Goal: Task Accomplishment & Management: Manage account settings

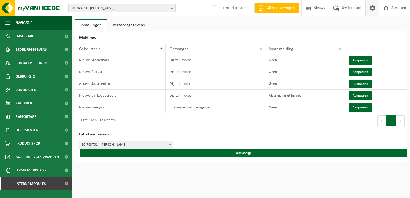
click at [94, 10] on span "10-763701 - CHOCOLATERIE KRISLEY - AALTER" at bounding box center [119, 8] width 97 height 8
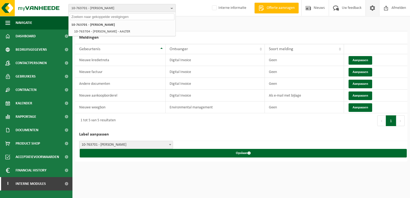
paste input "10-898097"
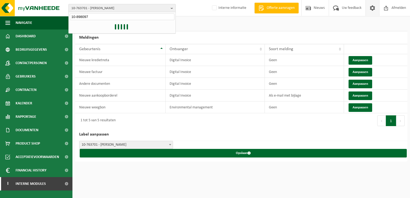
type input "10-898097"
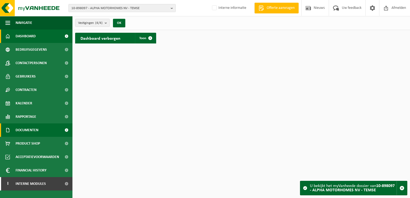
click at [30, 131] on span "Documenten" at bounding box center [27, 129] width 23 height 13
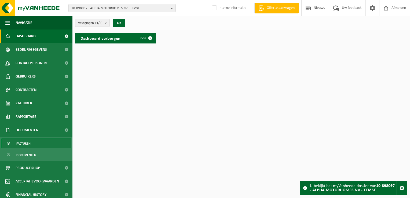
click at [30, 143] on span "Facturen" at bounding box center [23, 144] width 14 height 10
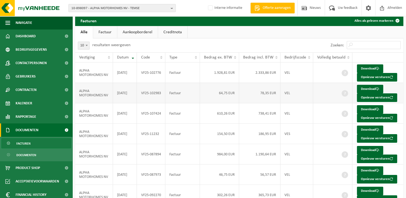
scroll to position [27, 0]
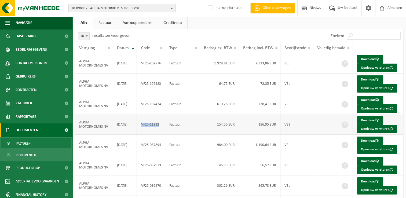
drag, startPoint x: 161, startPoint y: 126, endPoint x: 142, endPoint y: 126, distance: 18.8
click at [142, 126] on td "VF25-11232" at bounding box center [151, 124] width 28 height 20
copy td "VF25-11232"
click at [94, 6] on span "10-898097 - ALPHA MOTORHOMES NV - TEMSE" at bounding box center [119, 8] width 97 height 8
paste input "10-927062"
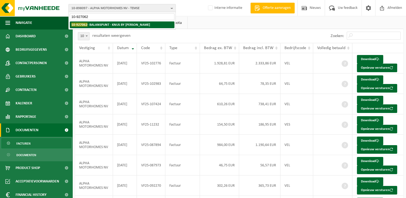
type input "10-927062"
click at [90, 25] on strong "10-927062 - BALANSPUNT - KNUS BY LUCY - ZWEVEGEM" at bounding box center [110, 25] width 79 height 4
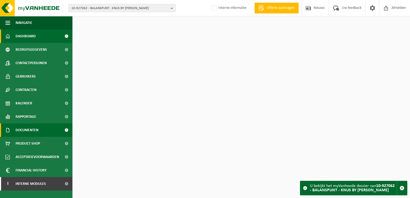
click at [38, 130] on span "Documenten" at bounding box center [27, 129] width 23 height 13
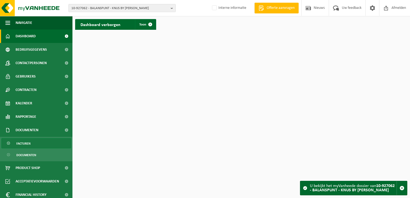
click at [35, 140] on link "Facturen" at bounding box center [36, 143] width 70 height 10
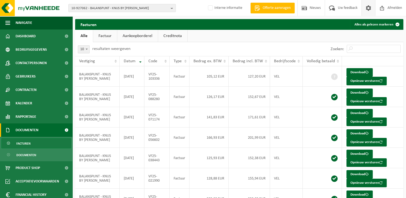
click at [368, 10] on span at bounding box center [369, 8] width 8 height 16
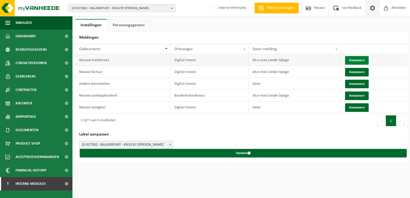
click at [354, 60] on button "Aanpassen" at bounding box center [357, 60] width 24 height 9
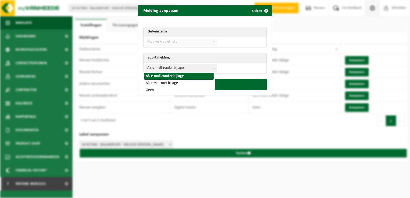
click at [170, 68] on span "Als e-mail zonder bijlage" at bounding box center [181, 68] width 72 height 8
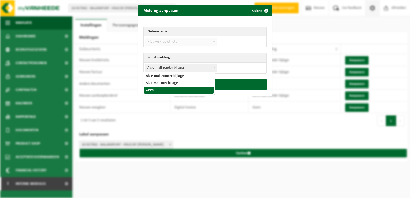
drag, startPoint x: 169, startPoint y: 81, endPoint x: 174, endPoint y: 90, distance: 11.3
select select "1"
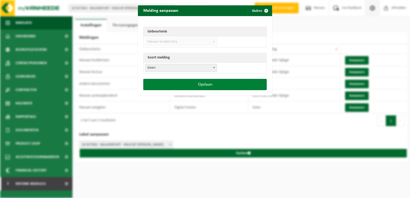
click at [199, 86] on button "Opslaan" at bounding box center [204, 84] width 123 height 11
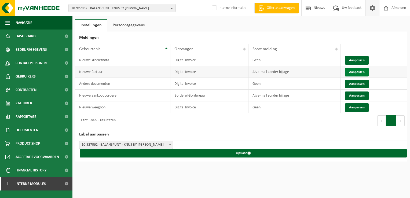
click at [355, 74] on button "Aanpassen" at bounding box center [357, 72] width 24 height 9
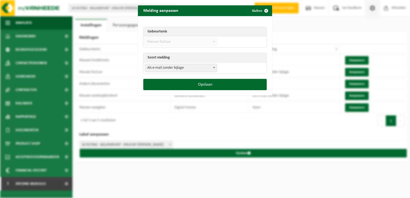
click at [157, 70] on span "Als e-mail zonder bijlage" at bounding box center [181, 68] width 72 height 8
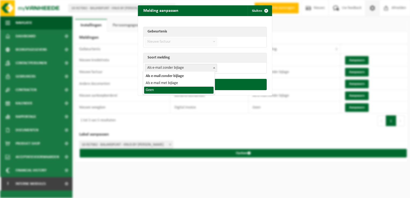
select select "1"
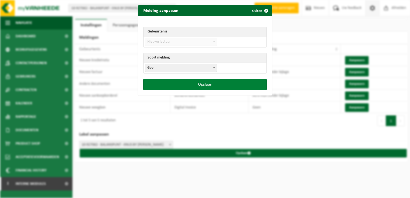
click at [186, 84] on button "Opslaan" at bounding box center [204, 84] width 123 height 11
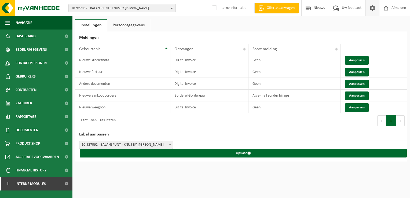
click at [83, 9] on span "10-927062 - BALANSPUNT - KNUS BY LUCY - ZWEVEGEM" at bounding box center [119, 8] width 97 height 8
paste input "10-976622"
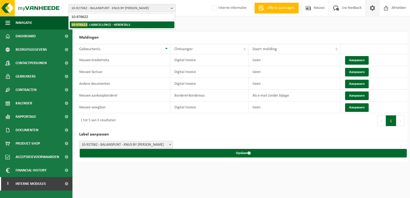
type input "10-976622"
click at [88, 25] on strong "10-976622 - LABXCELLENCE - HERENTALS" at bounding box center [100, 25] width 59 height 4
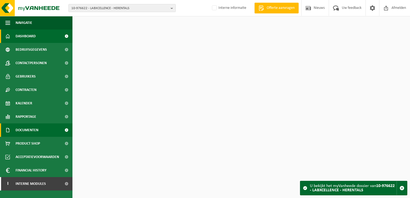
click at [26, 132] on span "Documenten" at bounding box center [27, 129] width 23 height 13
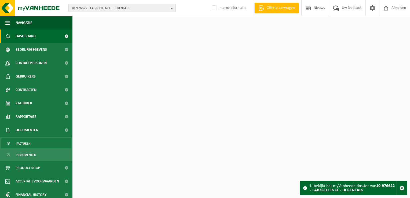
click at [30, 144] on span "Facturen" at bounding box center [23, 144] width 14 height 10
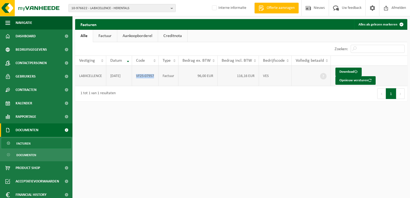
drag, startPoint x: 136, startPoint y: 74, endPoint x: 154, endPoint y: 73, distance: 17.7
click at [154, 73] on td "VF25-07957" at bounding box center [145, 76] width 27 height 20
